Goal: Check status: Check status

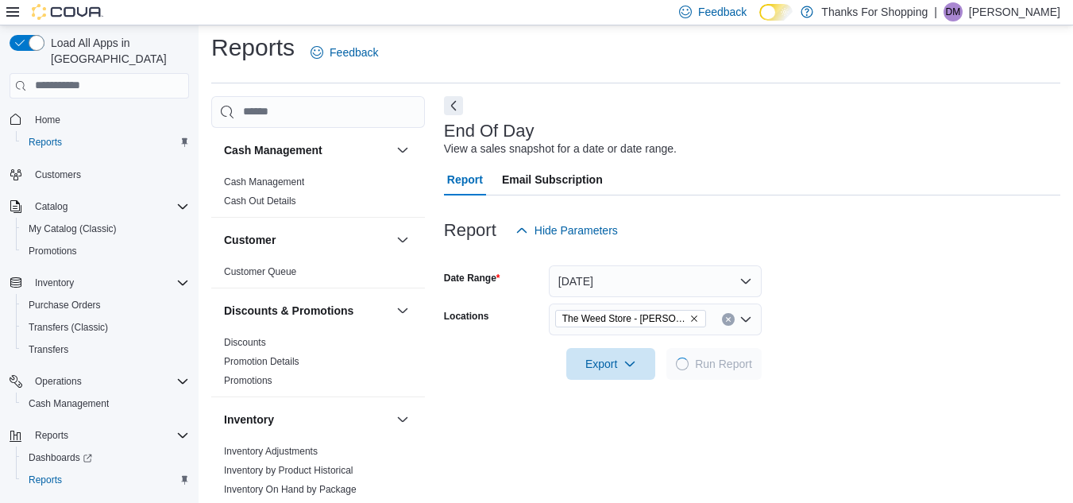
scroll to position [21, 0]
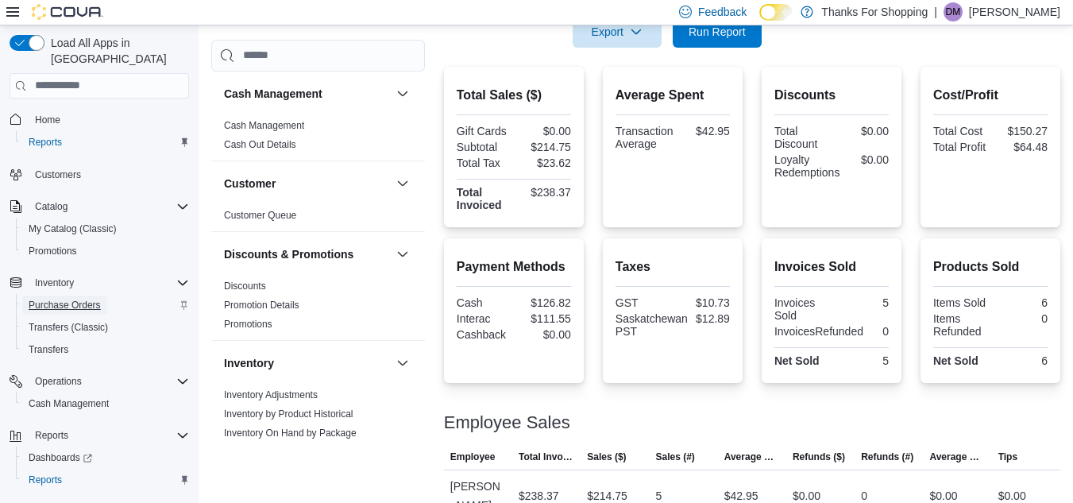
click at [79, 299] on span "Purchase Orders" at bounding box center [65, 305] width 72 height 13
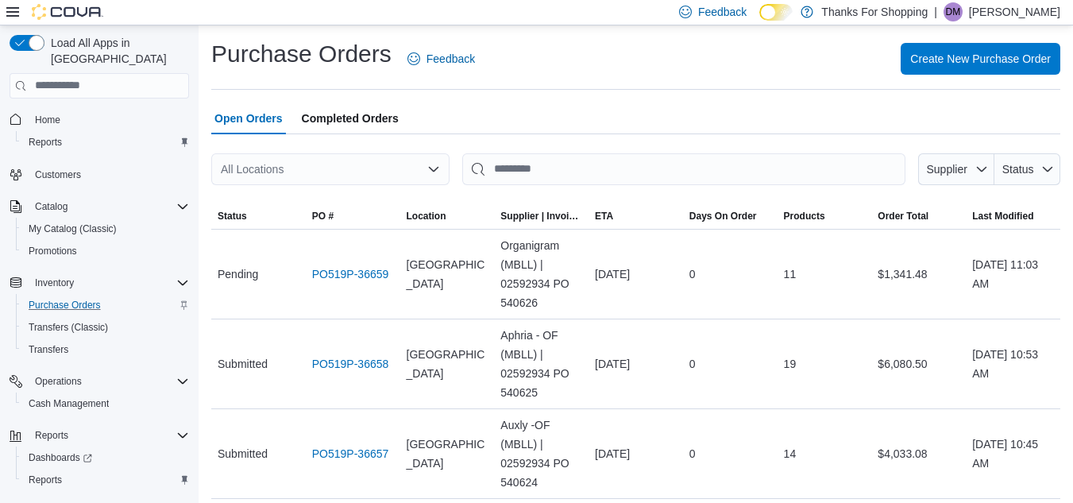
click at [429, 168] on icon "Open list of options" at bounding box center [434, 168] width 10 height 5
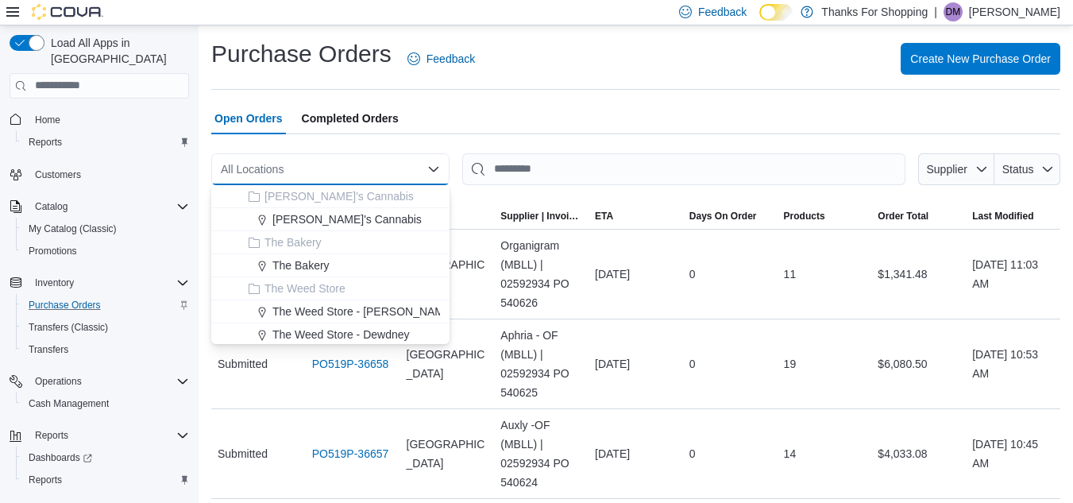
scroll to position [417, 0]
click at [332, 311] on span "The Weed Store - Albert St" at bounding box center [421, 309] width 298 height 16
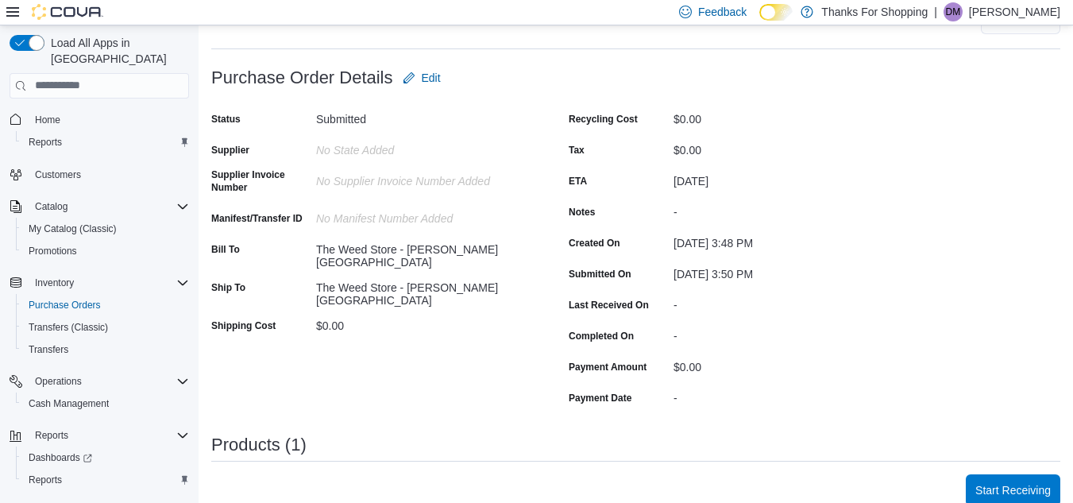
scroll to position [318, 0]
